Goal: Task Accomplishment & Management: Use online tool/utility

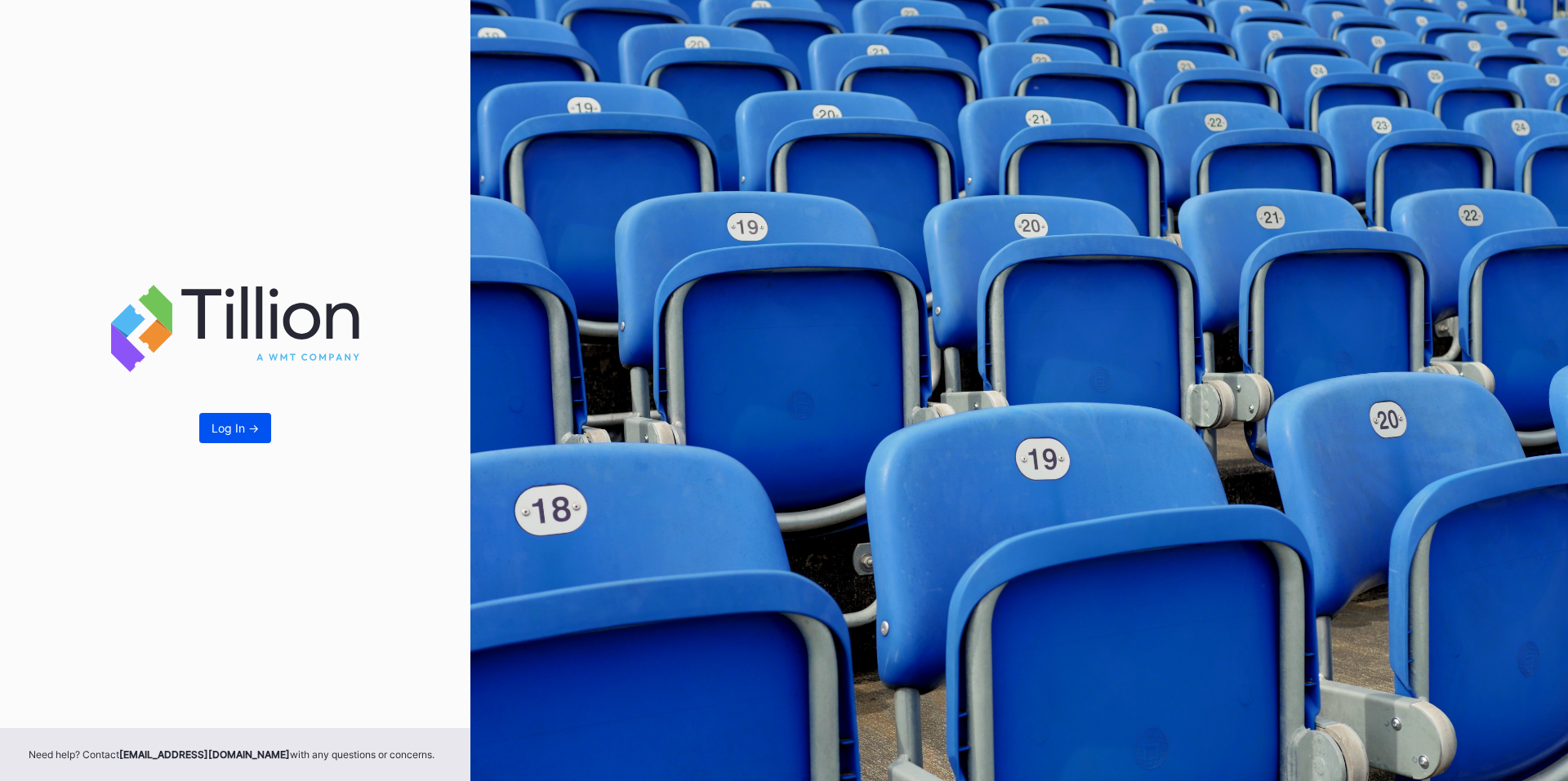
click at [246, 424] on div "Log In ->" at bounding box center [235, 428] width 47 height 14
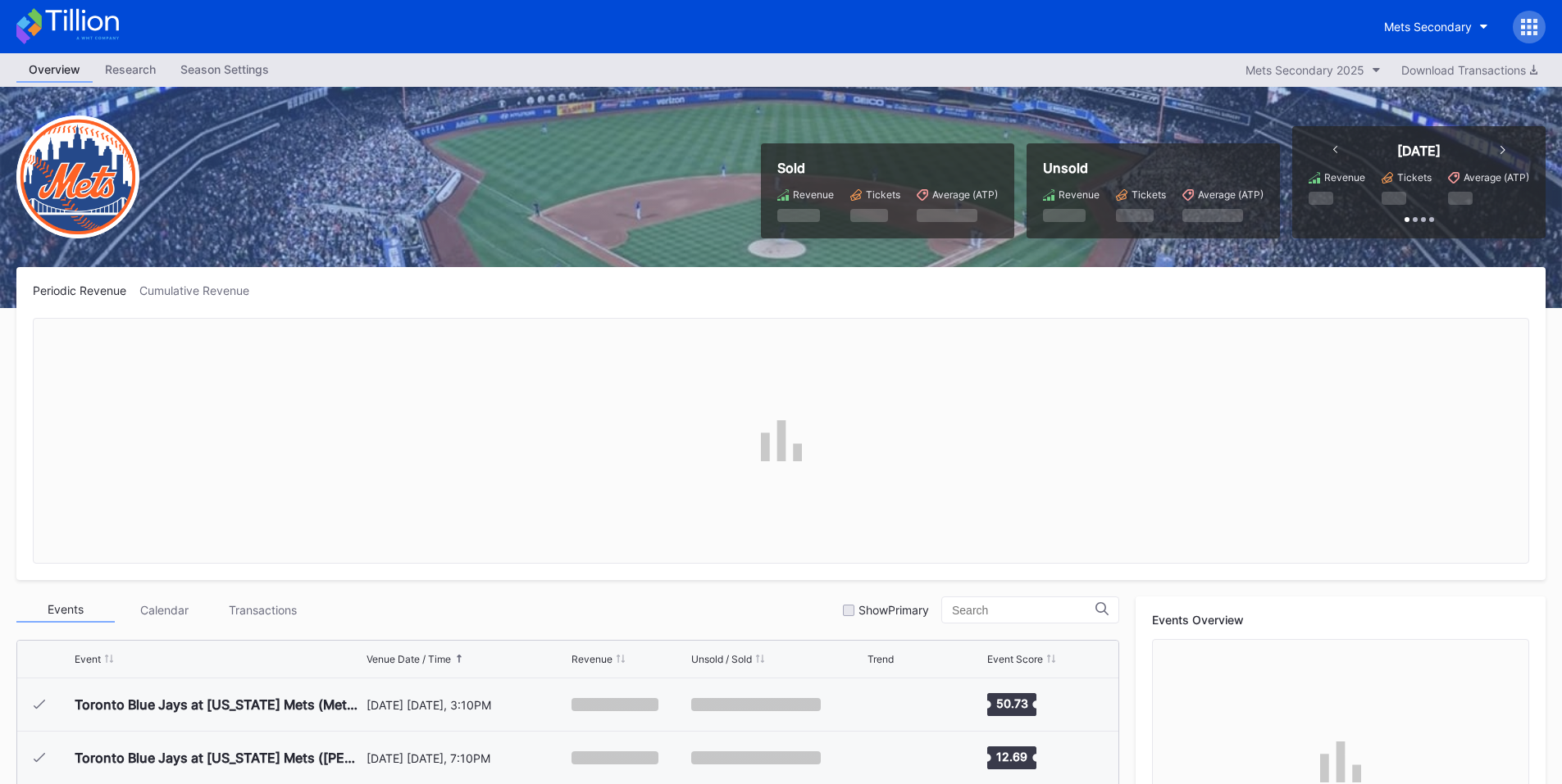
scroll to position [3724, 0]
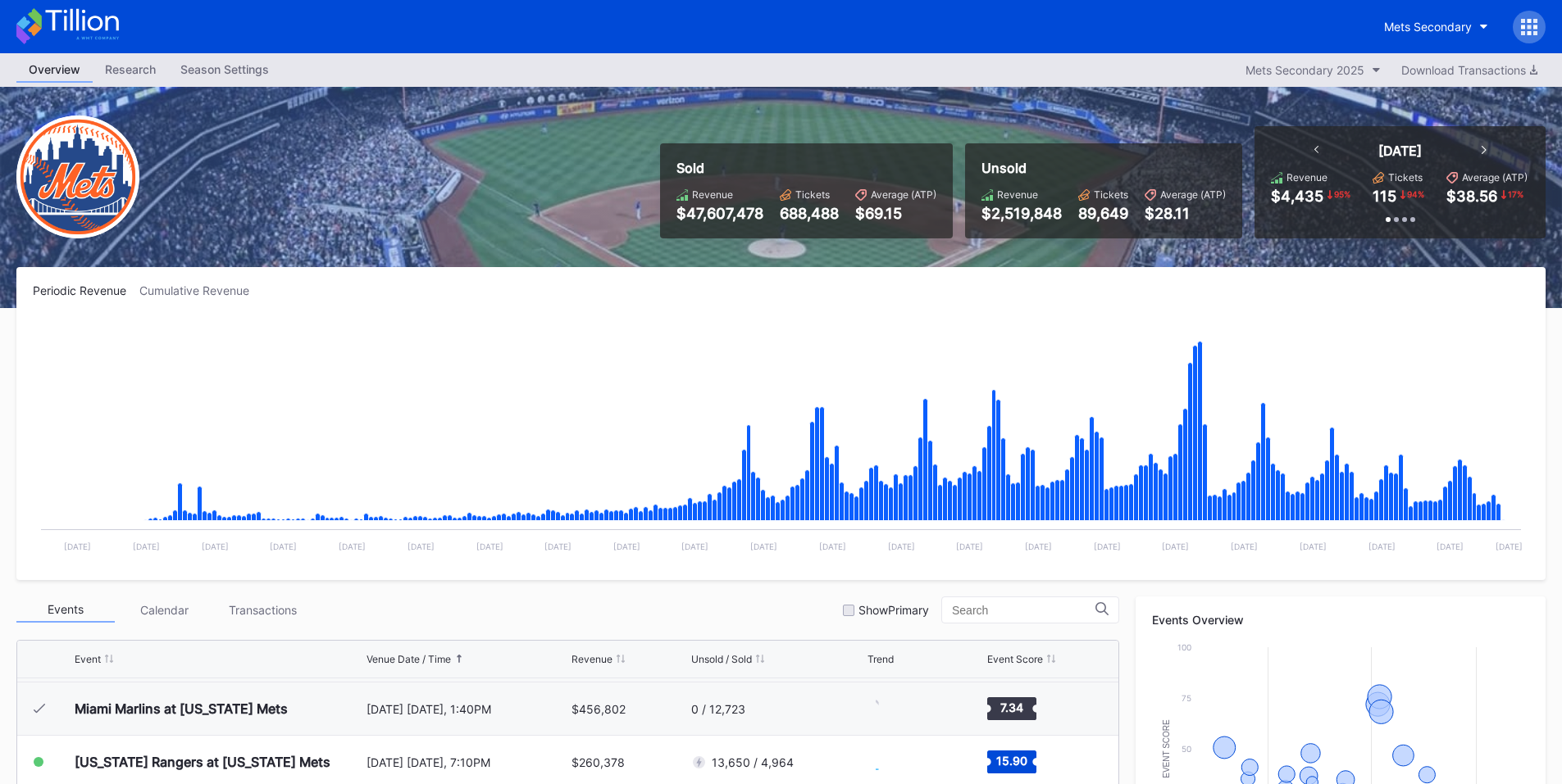
click at [1534, 21] on icon at bounding box center [1535, 21] width 5 height 5
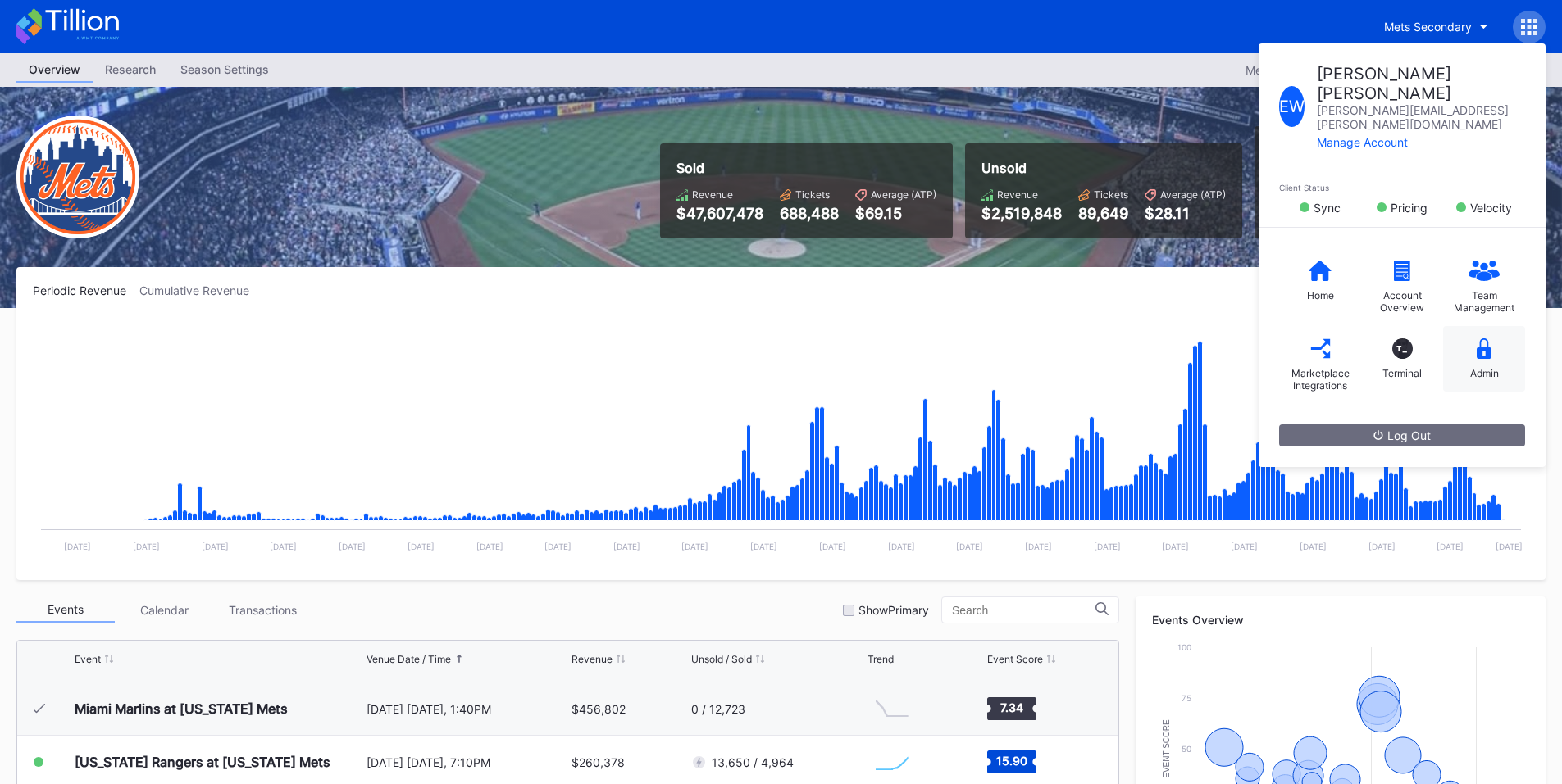
click at [1487, 367] on div "Admin" at bounding box center [1485, 374] width 29 height 13
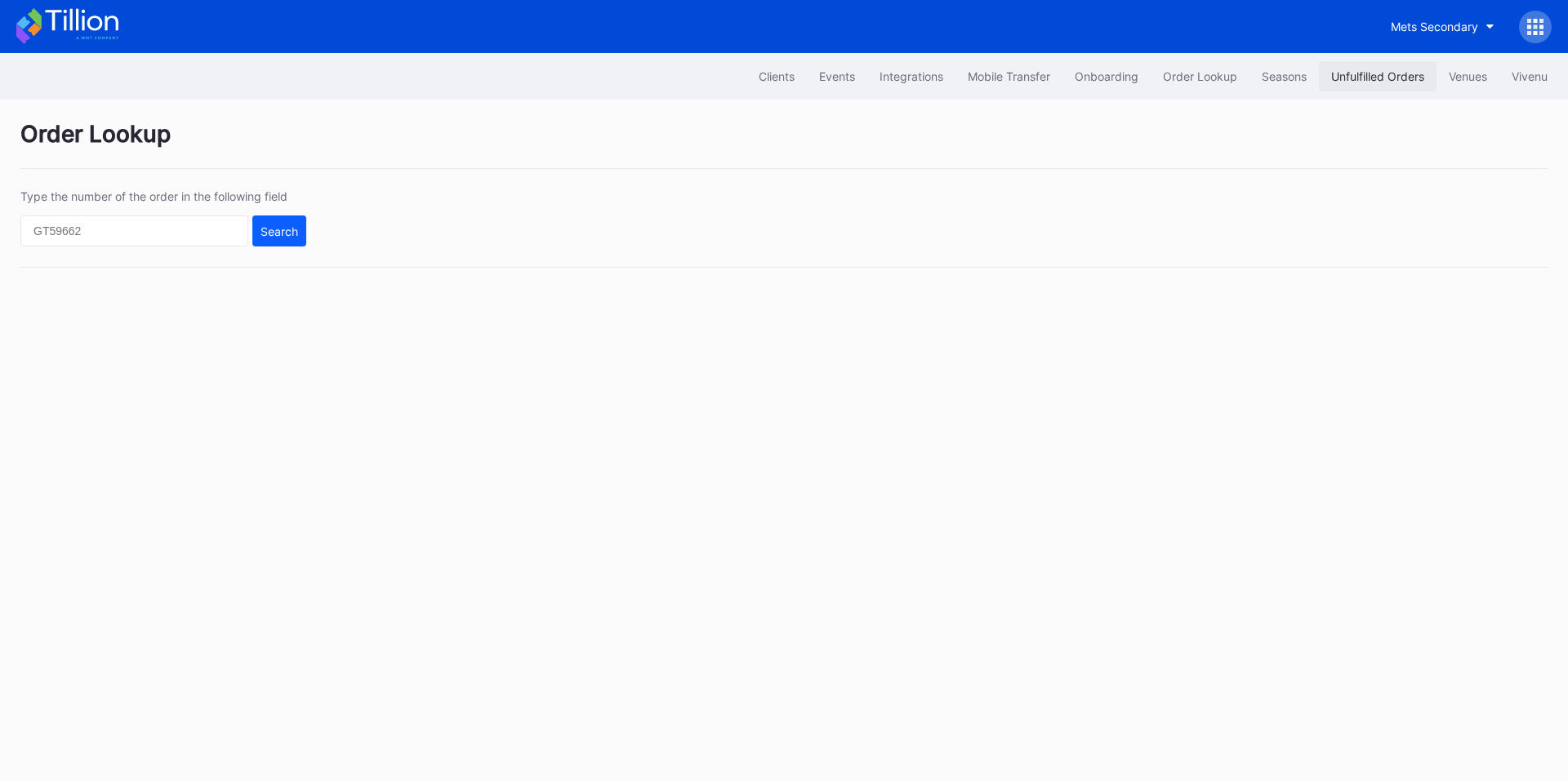
click at [1345, 68] on button "Unfulfilled Orders" at bounding box center [1378, 76] width 118 height 30
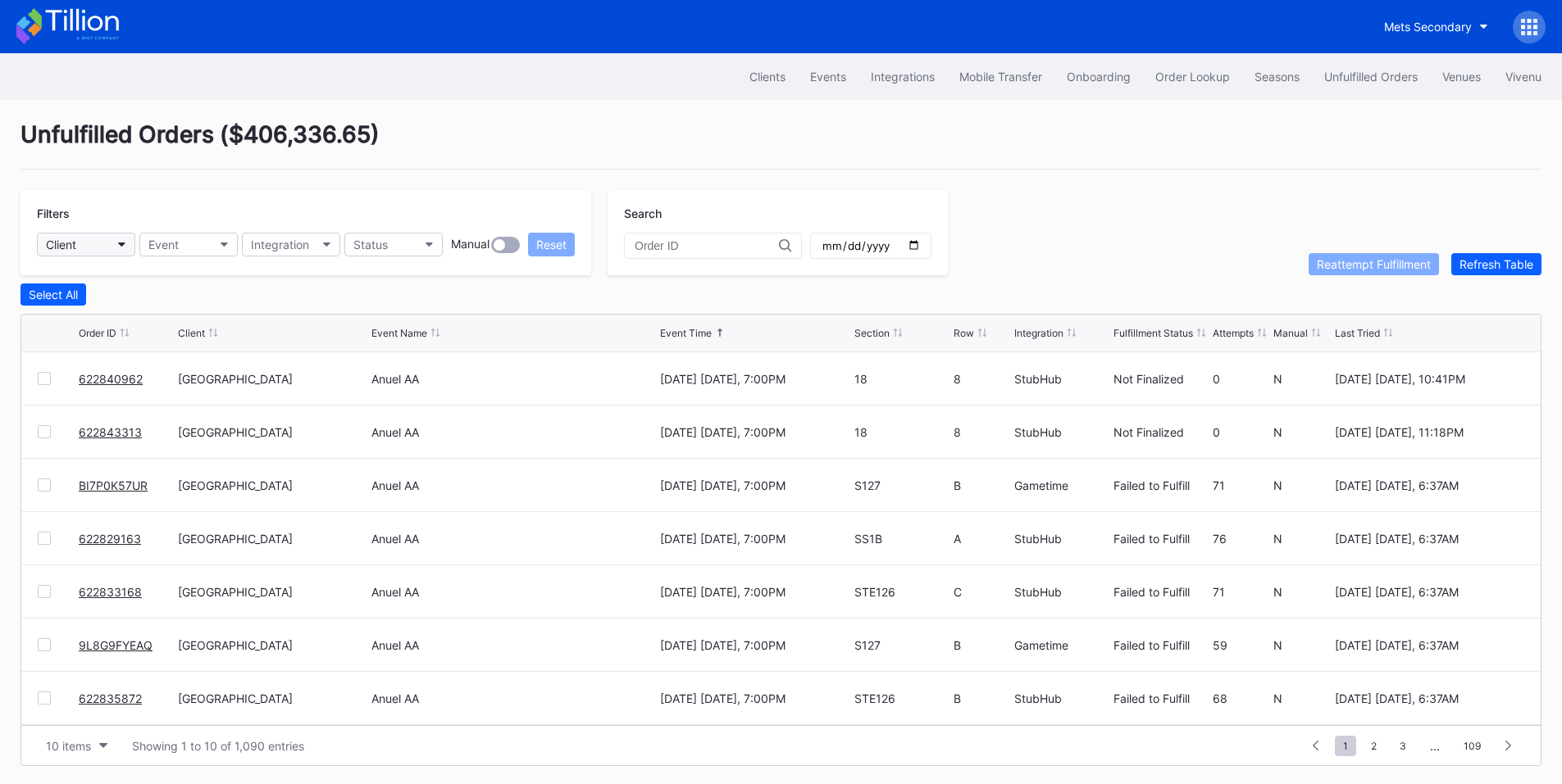
click at [104, 252] on button "Client" at bounding box center [86, 245] width 98 height 24
type input "mets"
drag, startPoint x: 1537, startPoint y: 401, endPoint x: 1535, endPoint y: 507, distance: 106.0
click at [1376, 749] on span "2" at bounding box center [1374, 746] width 22 height 21
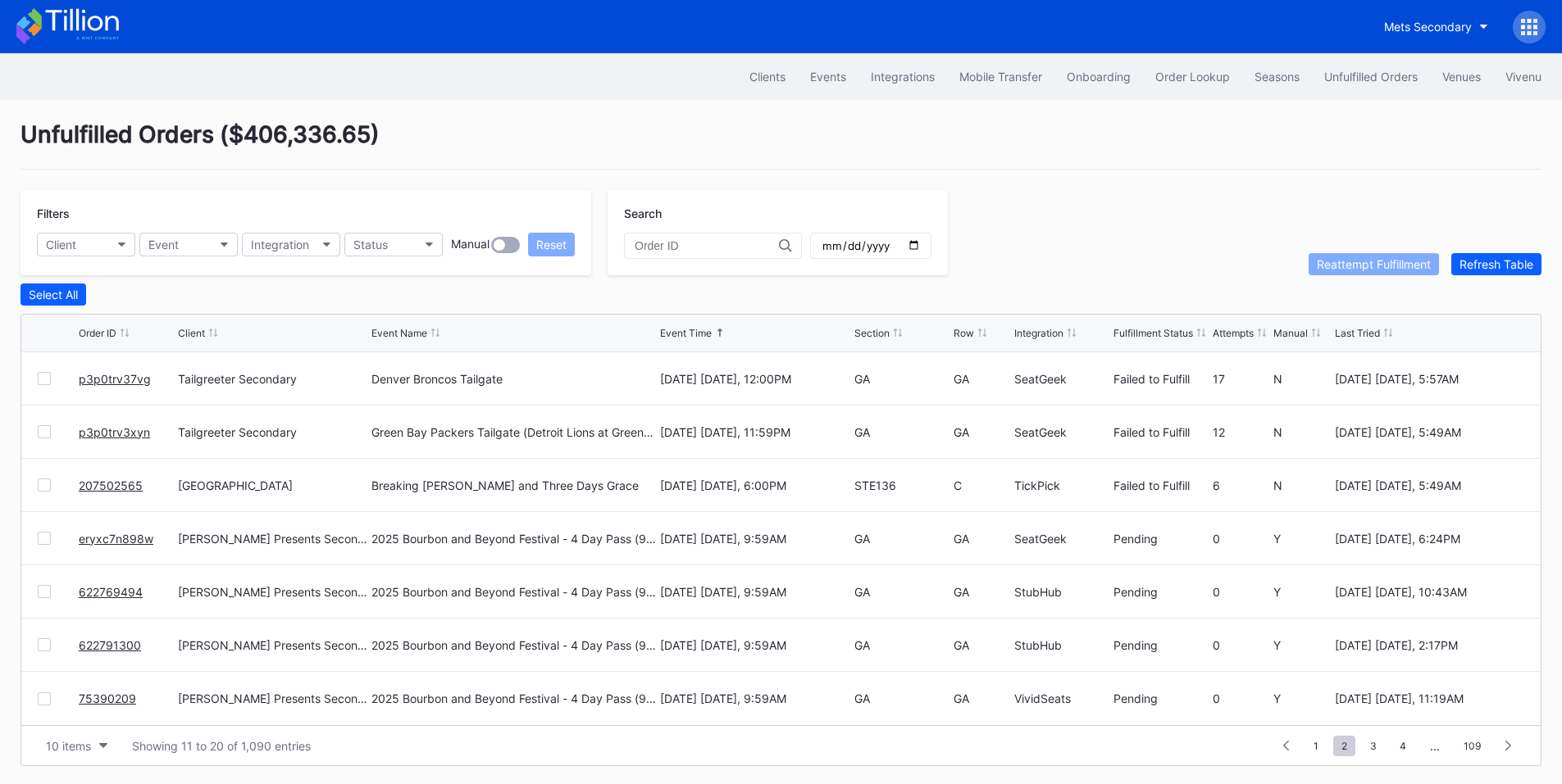
scroll to position [0, 0]
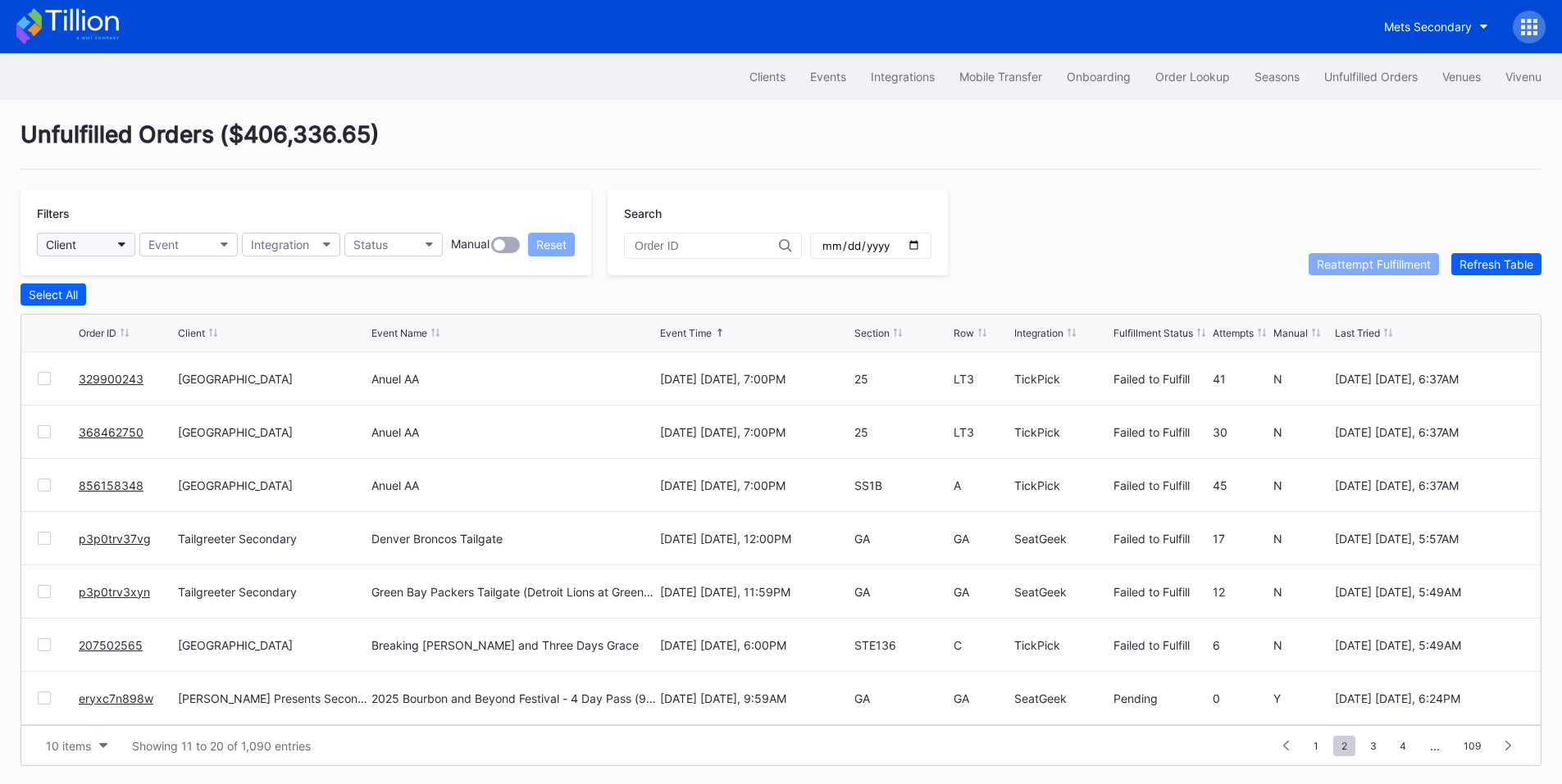
click at [98, 247] on button "Client" at bounding box center [86, 245] width 98 height 24
type input "mets"
click at [116, 317] on div "Mets Secondary" at bounding box center [93, 317] width 87 height 14
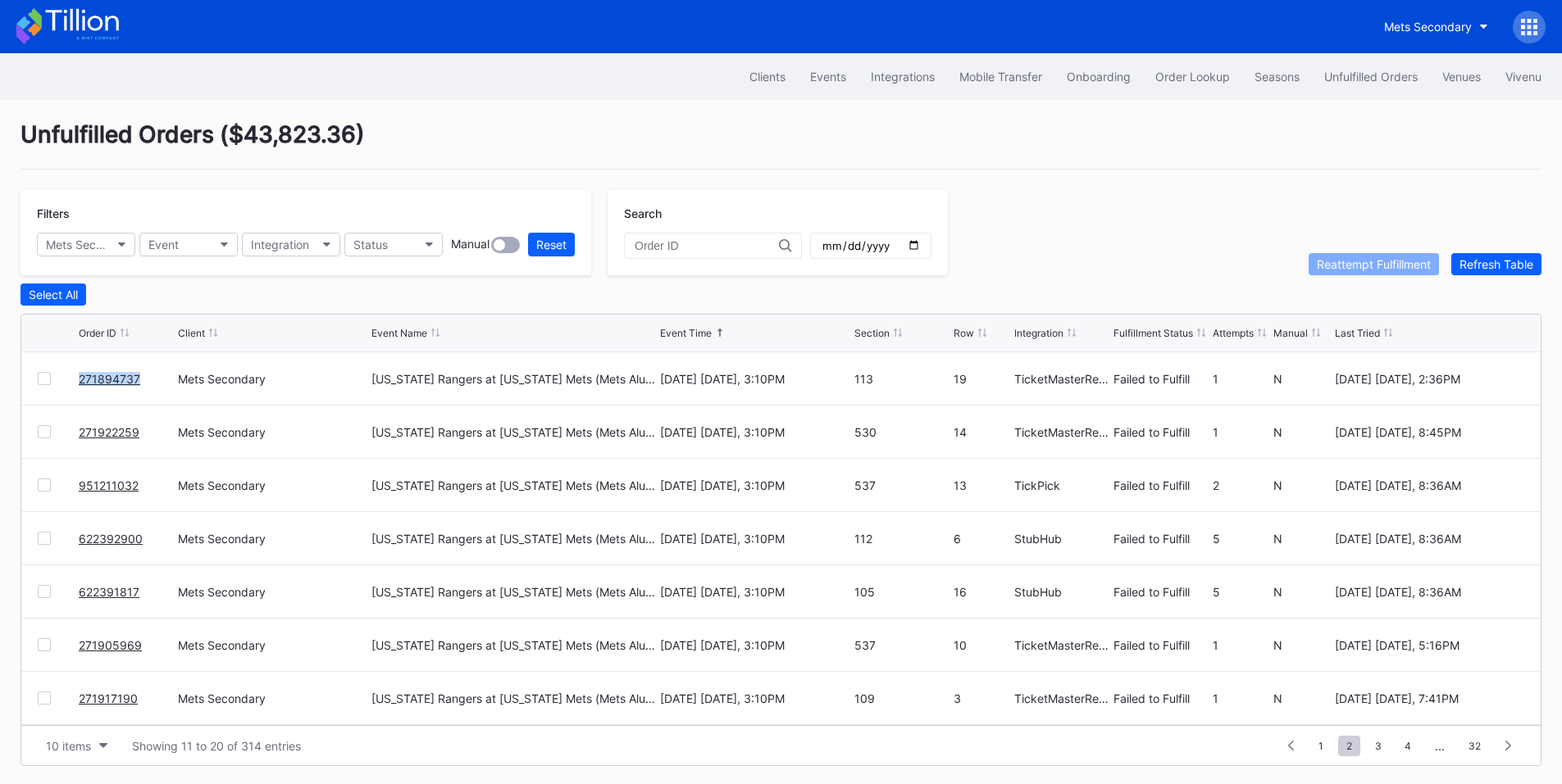
drag, startPoint x: 148, startPoint y: 385, endPoint x: 75, endPoint y: 384, distance: 73.0
click at [75, 384] on div "271894737 Mets Secondary [US_STATE] Rangers at [US_STATE] Mets (Mets Alumni Cla…" at bounding box center [781, 378] width 1519 height 54
copy div "271894737"
click at [42, 382] on div at bounding box center [44, 378] width 13 height 13
click at [45, 438] on div at bounding box center [44, 432] width 13 height 13
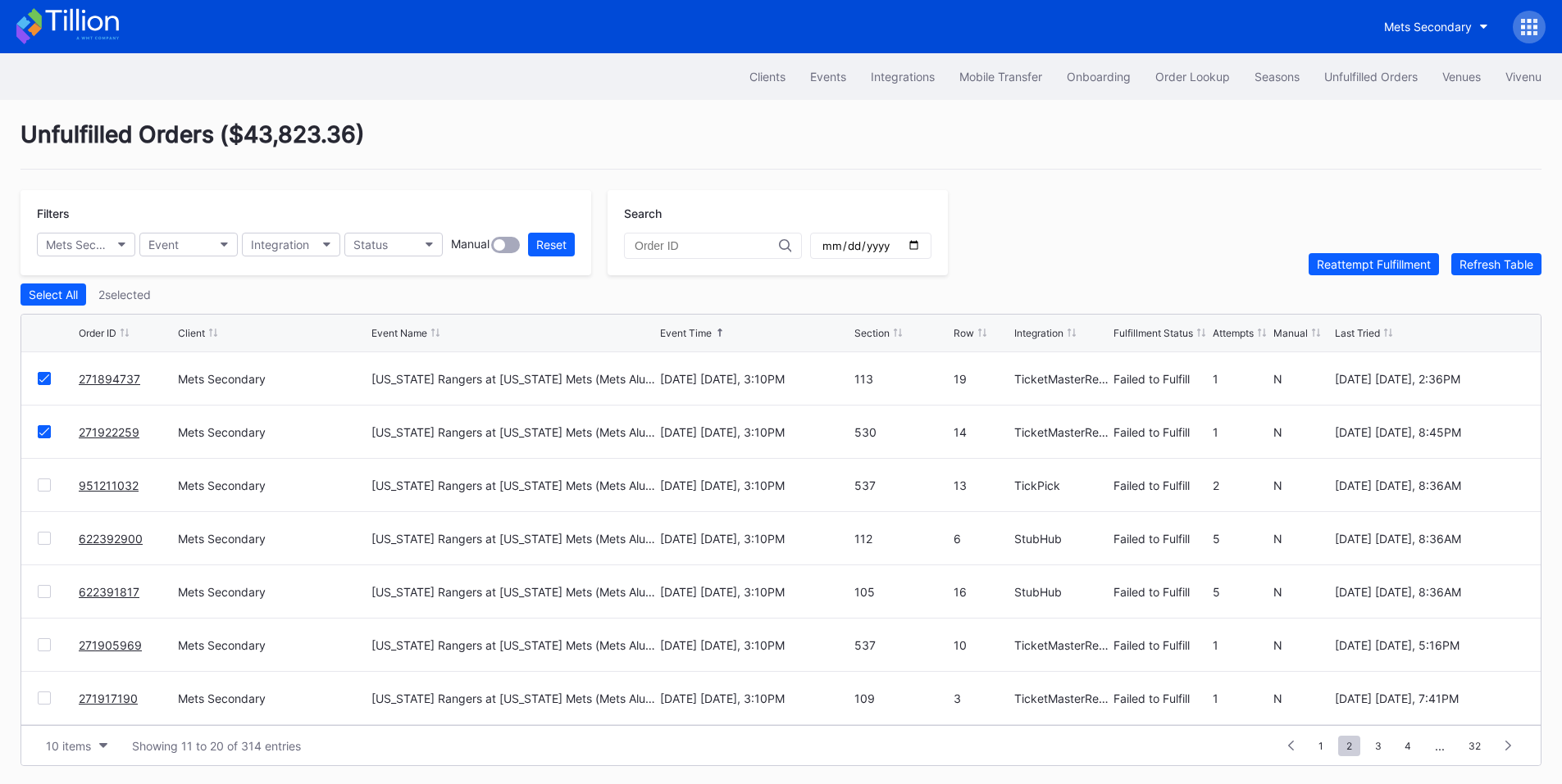
click at [40, 644] on div at bounding box center [44, 645] width 13 height 13
click at [45, 704] on div at bounding box center [44, 698] width 13 height 13
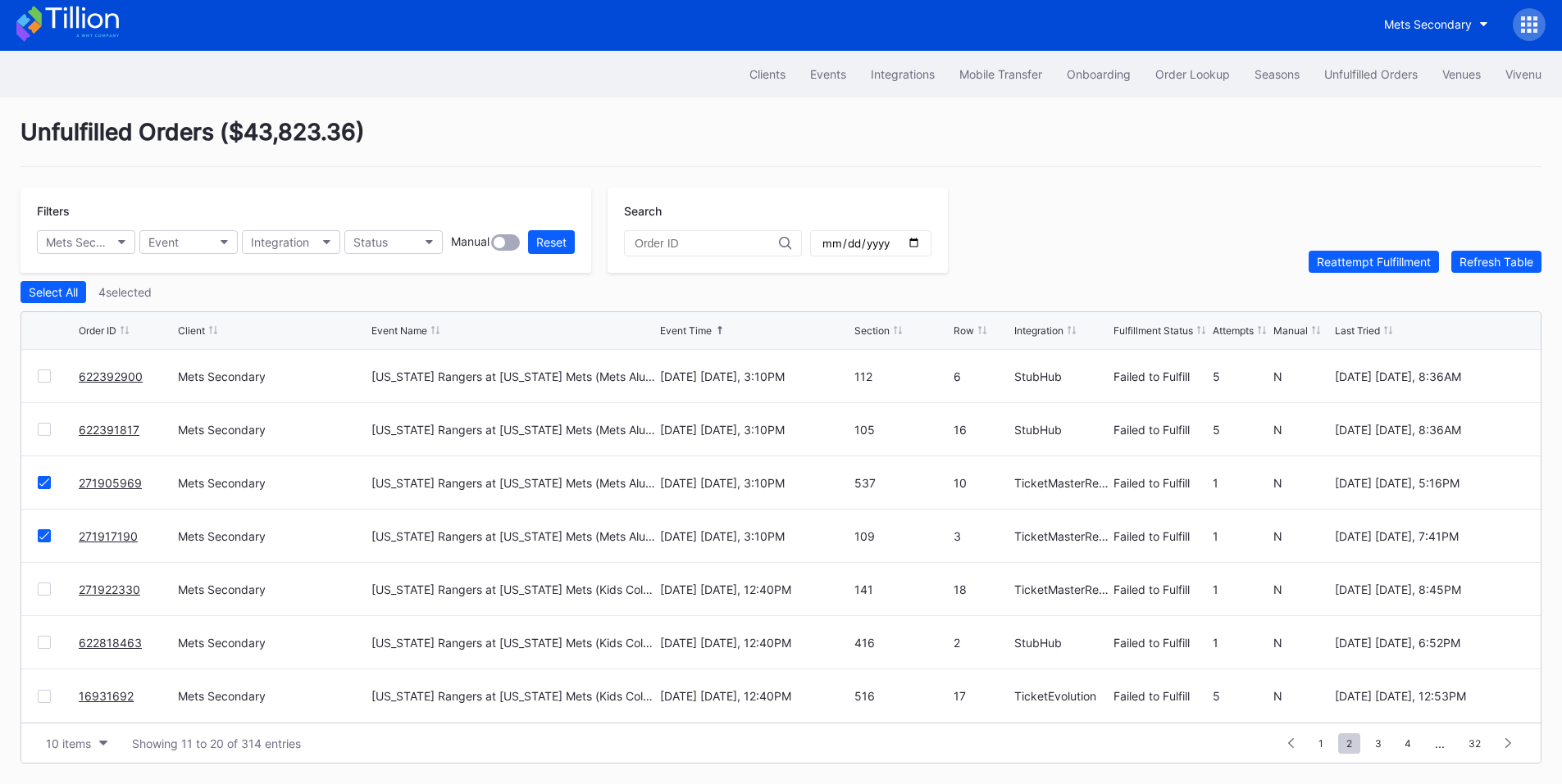
click at [34, 588] on div "271922330 Mets Secondary [US_STATE] Rangers at [US_STATE] Mets (Kids Color-In L…" at bounding box center [781, 589] width 1519 height 54
click at [41, 589] on div at bounding box center [44, 589] width 13 height 13
click at [44, 642] on div at bounding box center [44, 642] width 13 height 13
click at [1345, 258] on div "Reattempt Fulfillment" at bounding box center [1373, 261] width 114 height 14
click at [402, 244] on button "Status" at bounding box center [393, 242] width 98 height 24
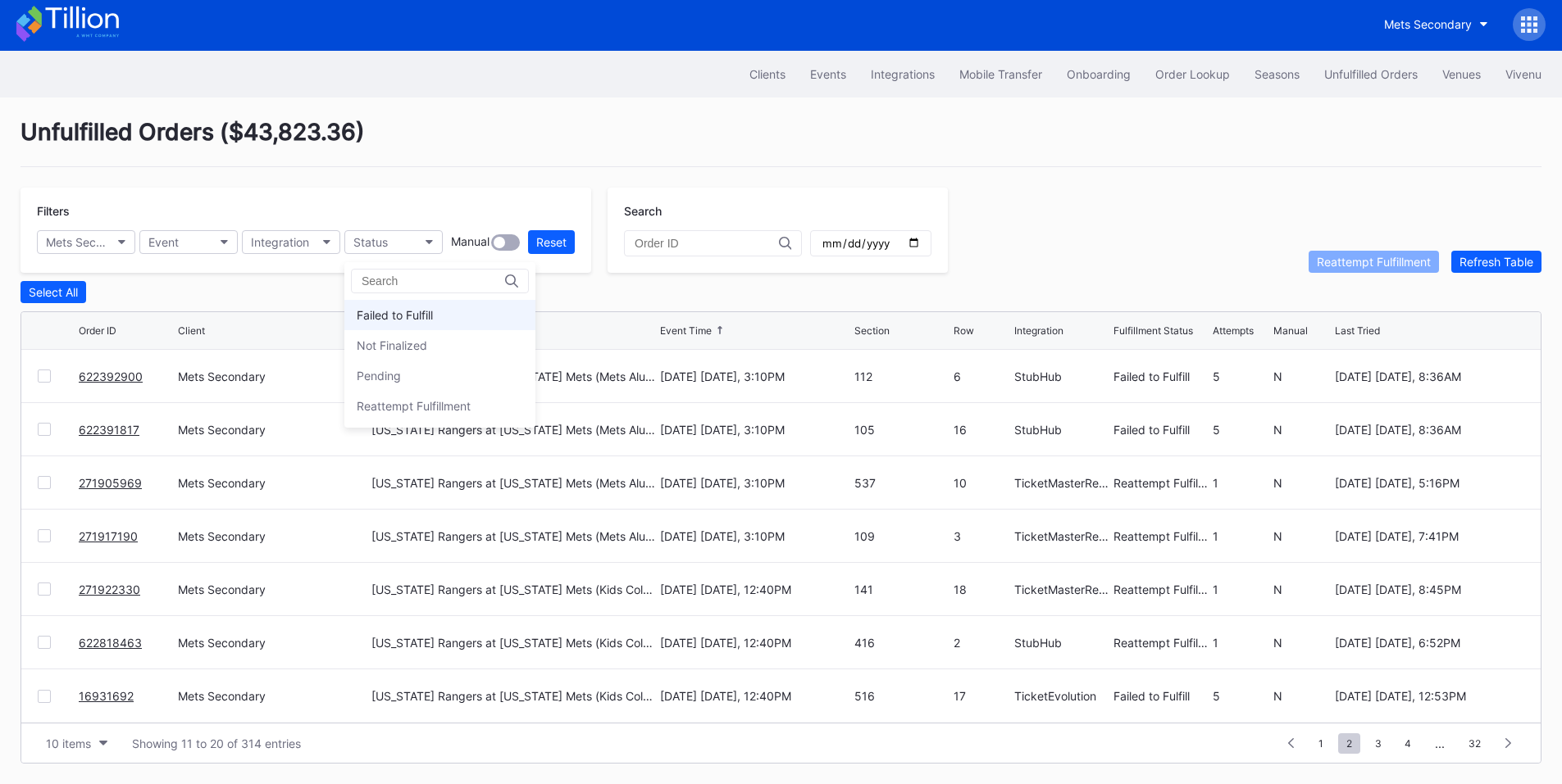
click at [410, 308] on div "Failed to Fulfill" at bounding box center [395, 315] width 76 height 14
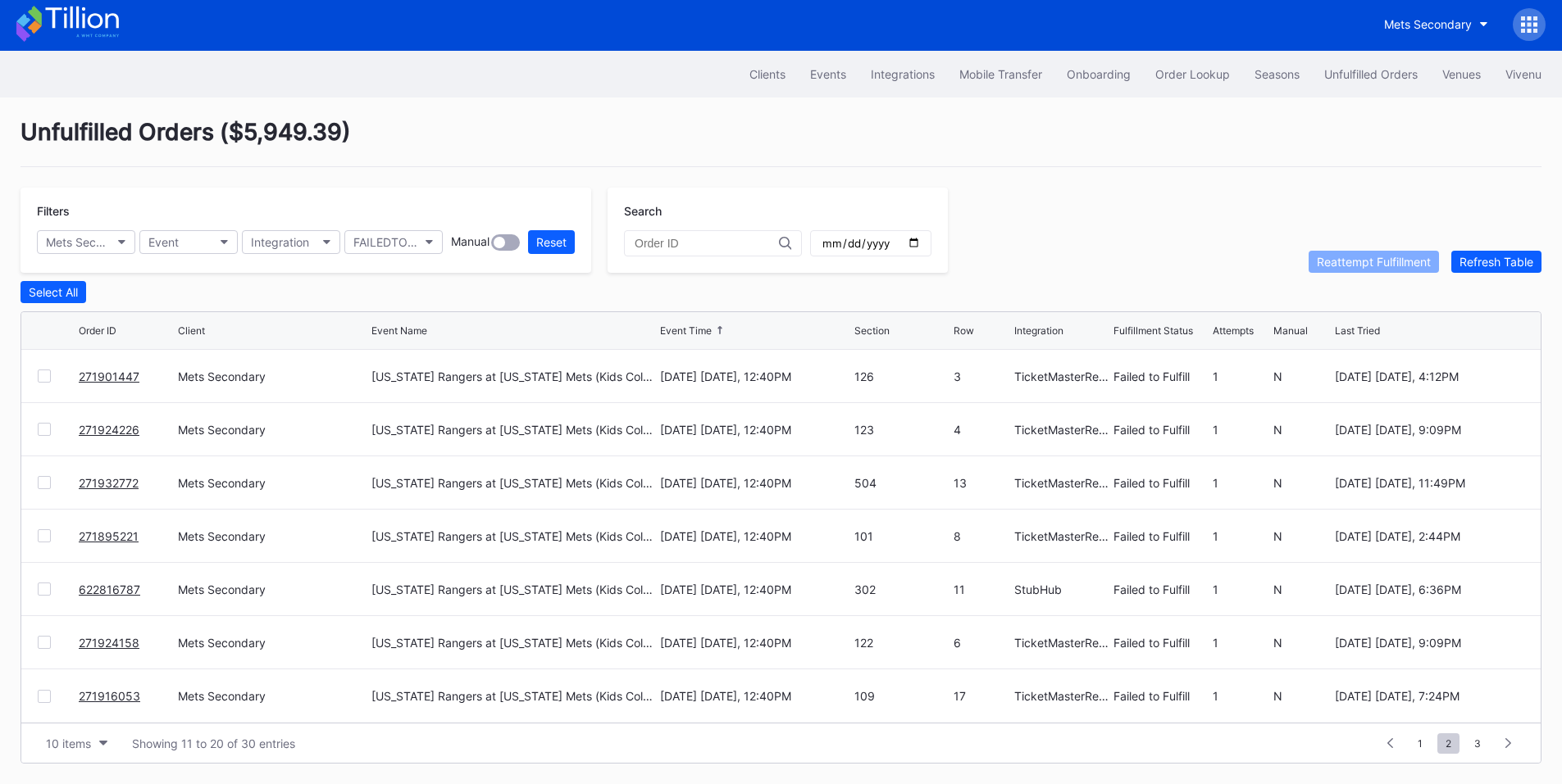
scroll to position [0, 0]
click at [45, 535] on div at bounding box center [44, 536] width 13 height 13
click at [42, 586] on div at bounding box center [44, 589] width 13 height 13
click at [41, 643] on div at bounding box center [44, 642] width 13 height 13
click at [40, 695] on div at bounding box center [44, 696] width 13 height 13
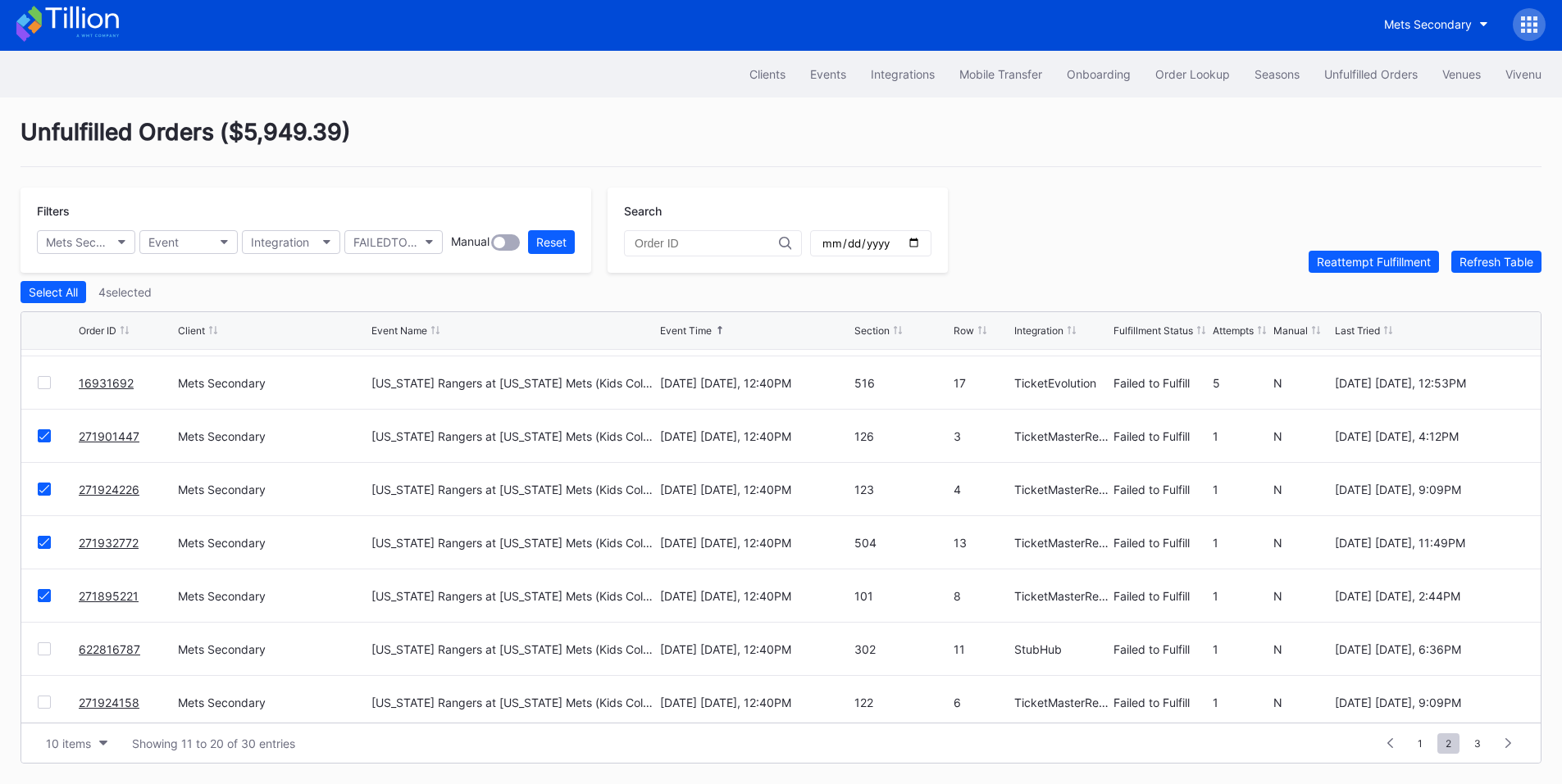
scroll to position [160, 0]
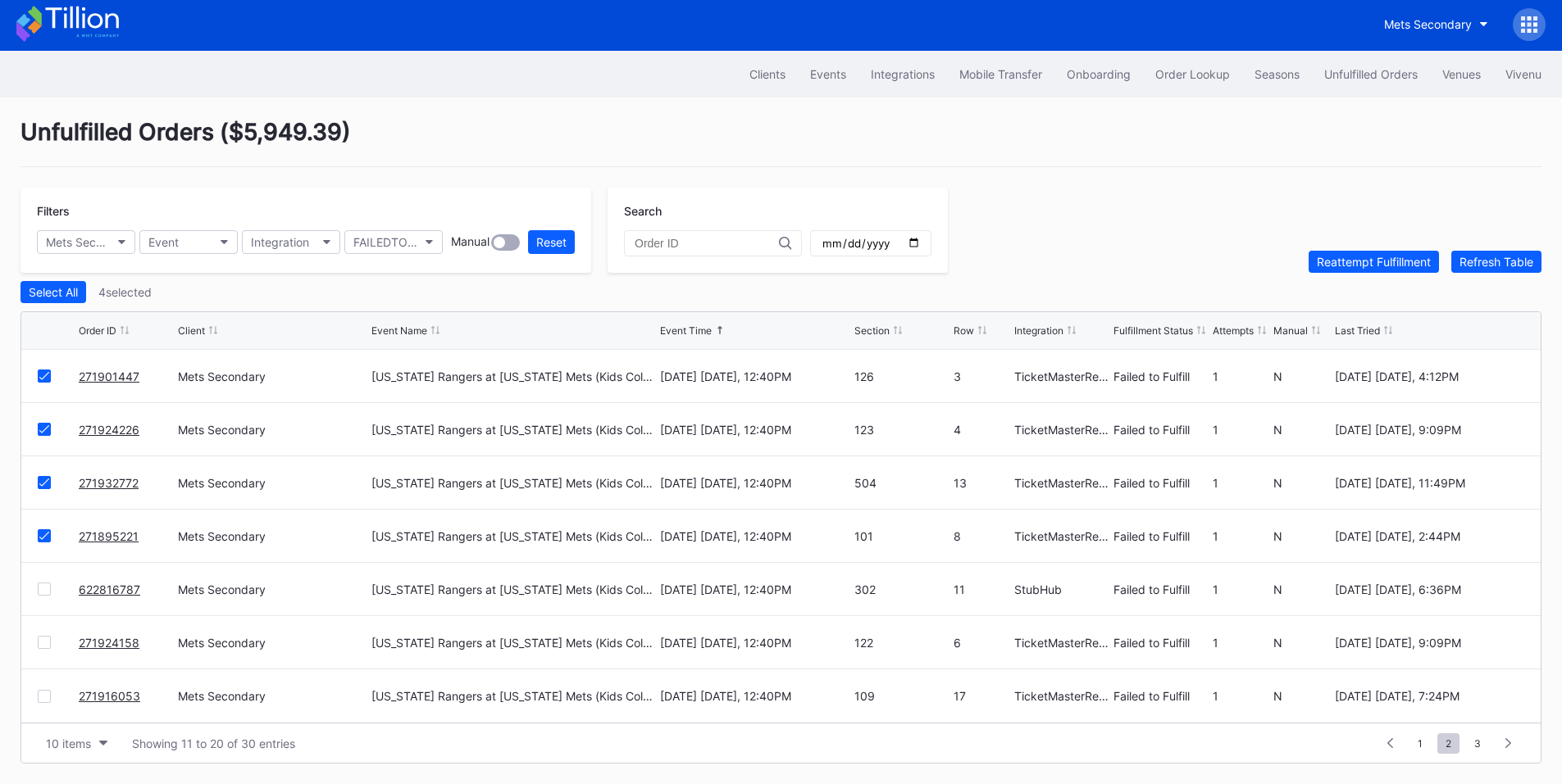
click at [38, 590] on div at bounding box center [44, 589] width 13 height 13
click at [37, 642] on div at bounding box center [44, 642] width 13 height 13
click at [48, 698] on div at bounding box center [44, 697] width 13 height 13
click at [1338, 261] on div "Reattempt Fulfillment" at bounding box center [1373, 261] width 114 height 14
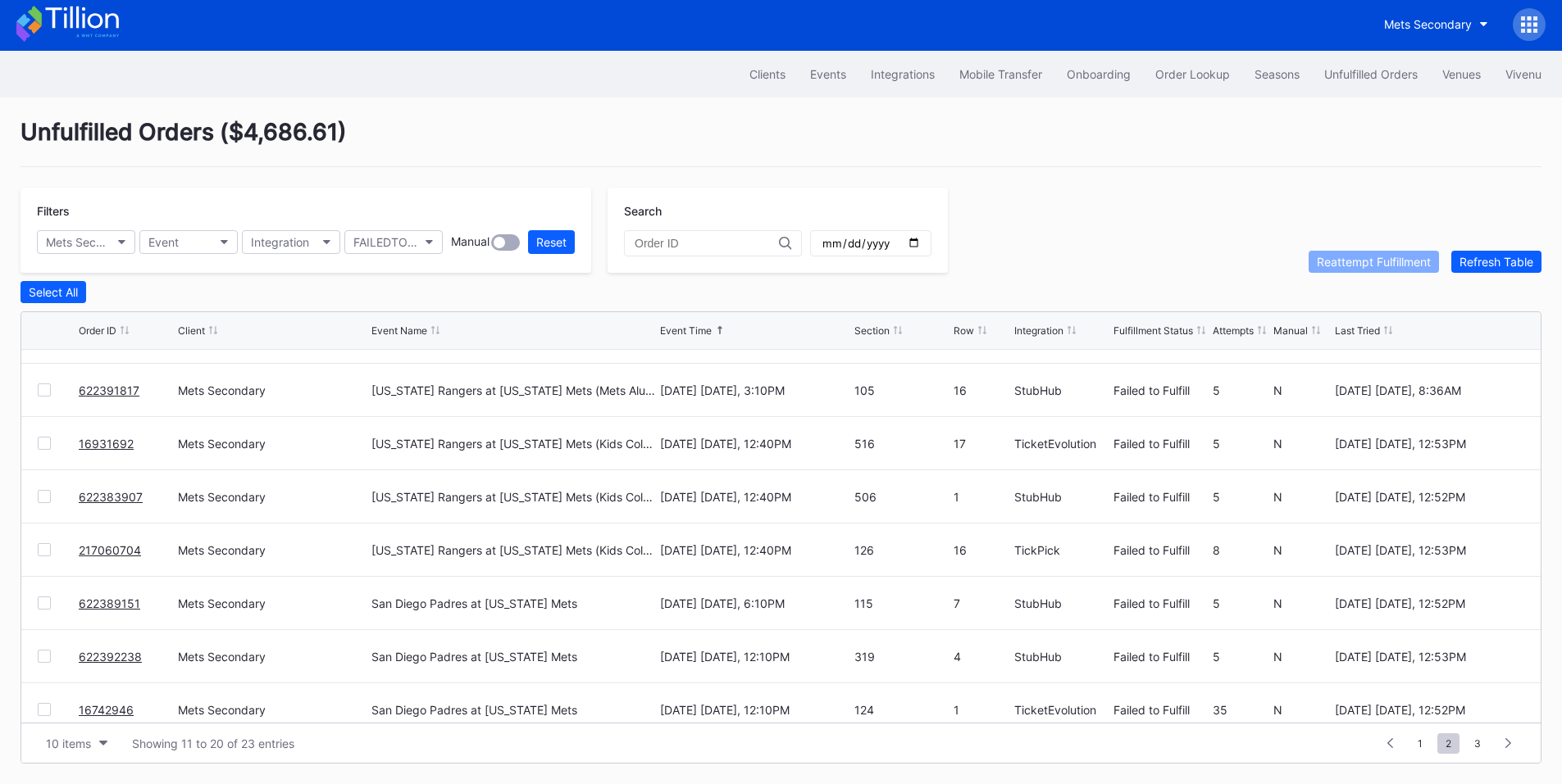
scroll to position [0, 0]
